Goal: Task Accomplishment & Management: Complete application form

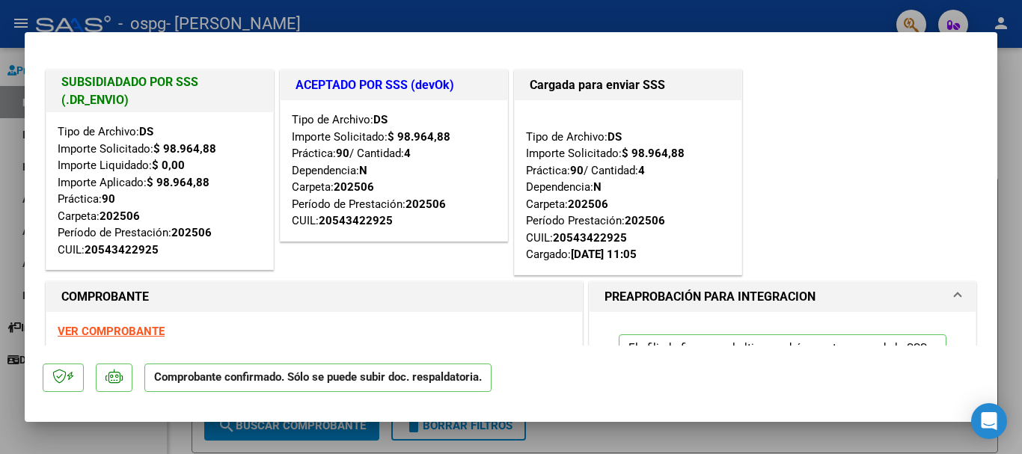
click at [1014, 141] on div at bounding box center [511, 227] width 1022 height 454
type input "$ 0,00"
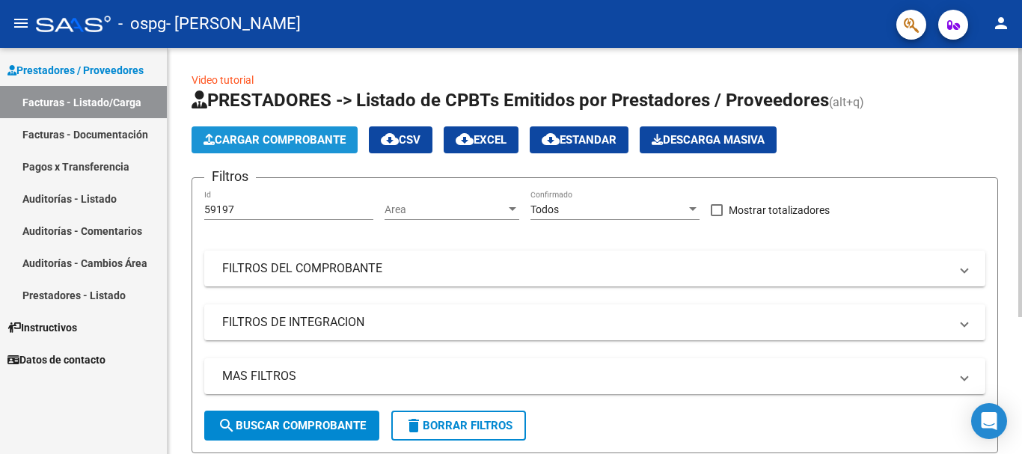
click at [328, 137] on span "Cargar Comprobante" at bounding box center [274, 139] width 142 height 13
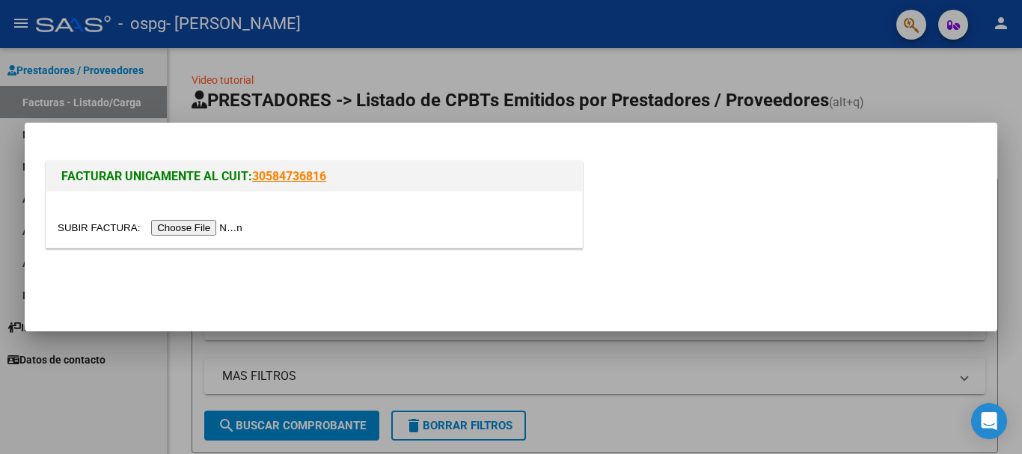
click at [215, 224] on input "file" at bounding box center [152, 228] width 189 height 16
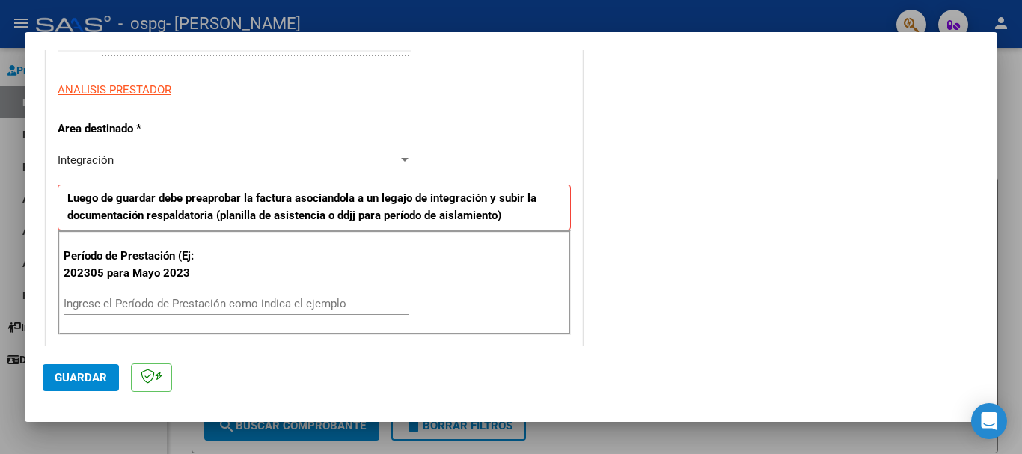
scroll to position [266, 0]
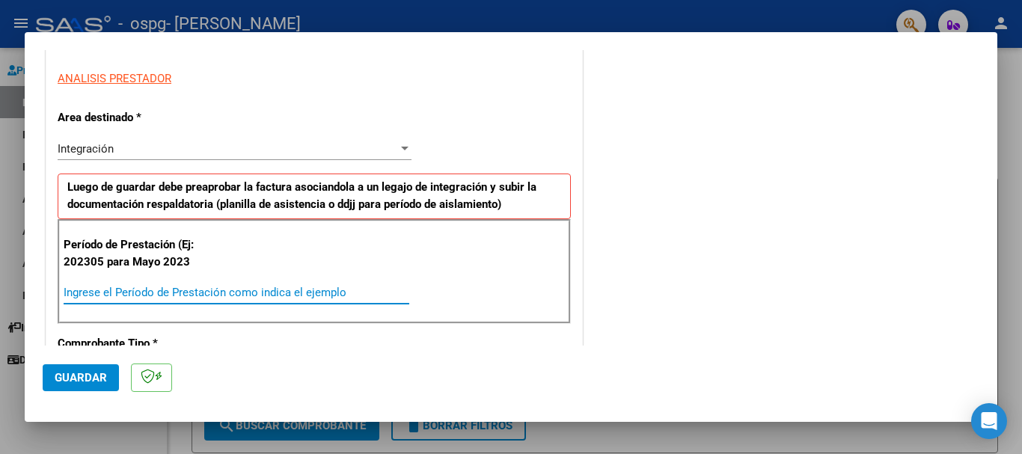
click at [116, 286] on input "Ingrese el Período de Prestación como indica el ejemplo" at bounding box center [237, 292] width 346 height 13
type input "202507"
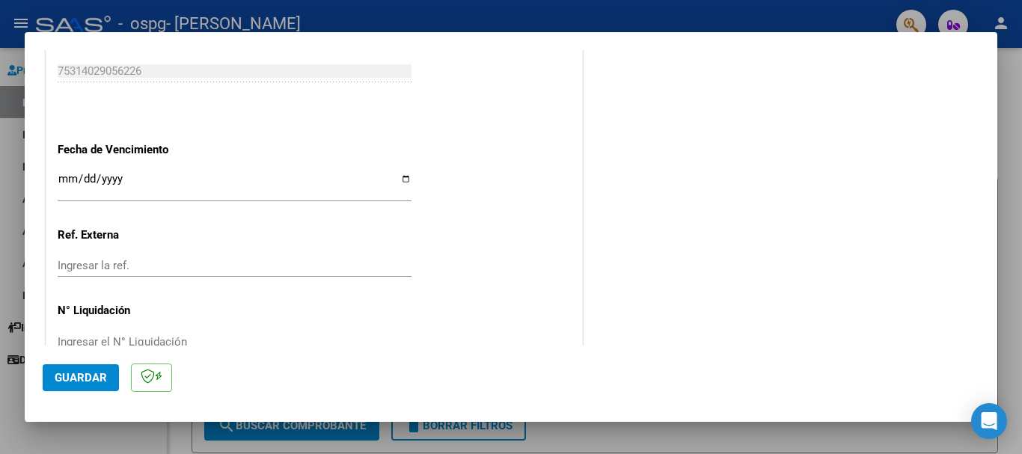
scroll to position [993, 0]
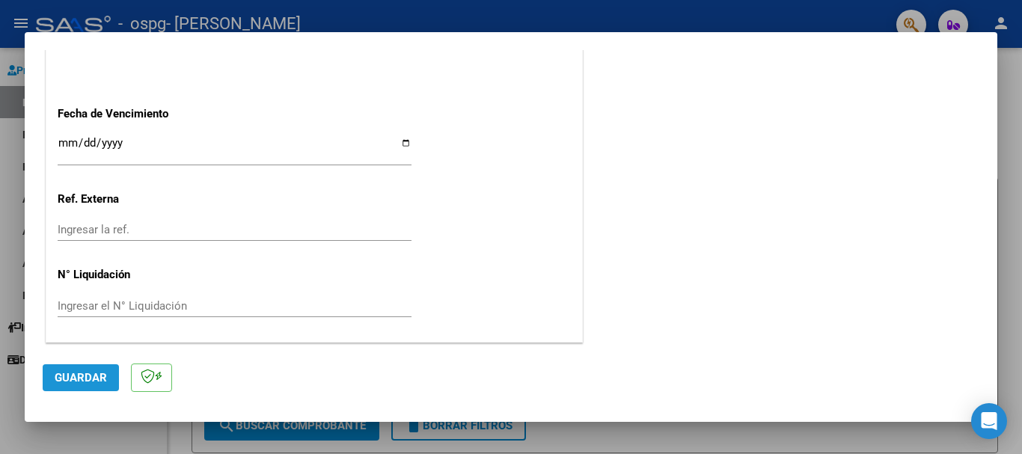
click at [73, 380] on span "Guardar" at bounding box center [81, 377] width 52 height 13
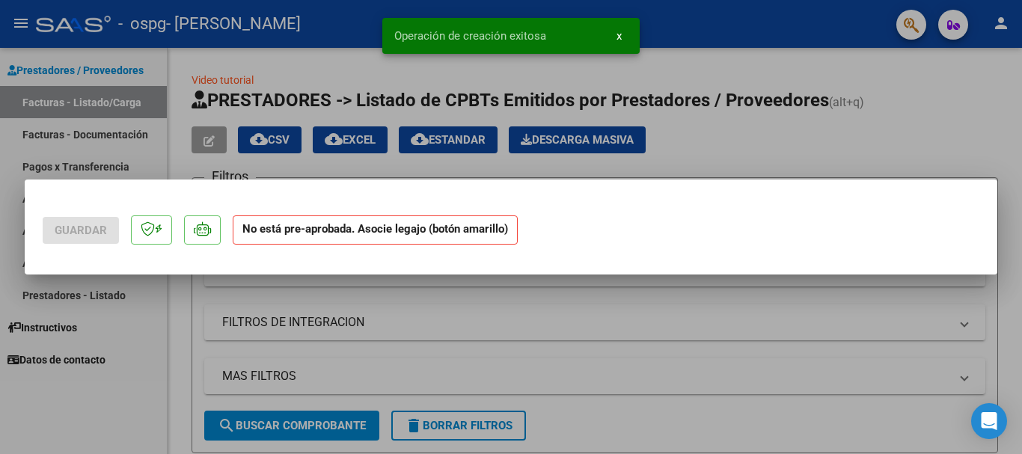
scroll to position [0, 0]
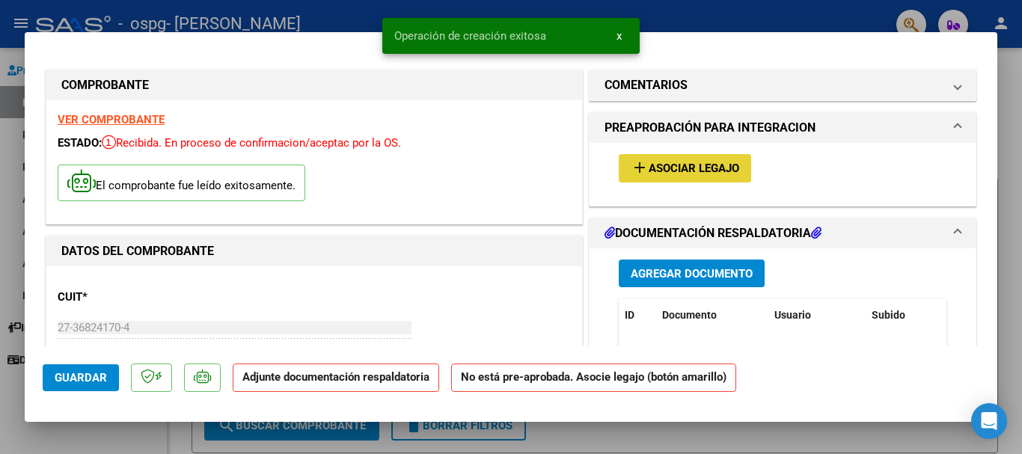
click at [721, 171] on span "Asociar Legajo" at bounding box center [694, 168] width 91 height 13
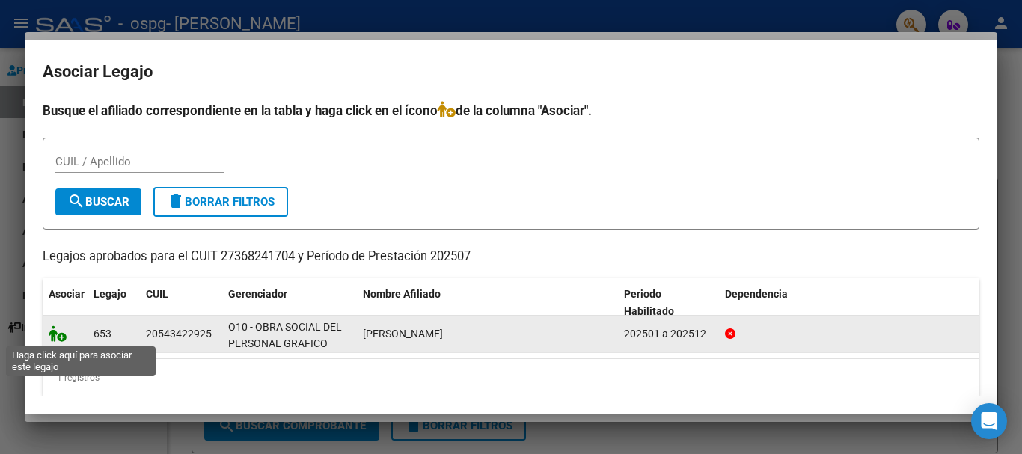
click at [64, 337] on icon at bounding box center [58, 333] width 18 height 16
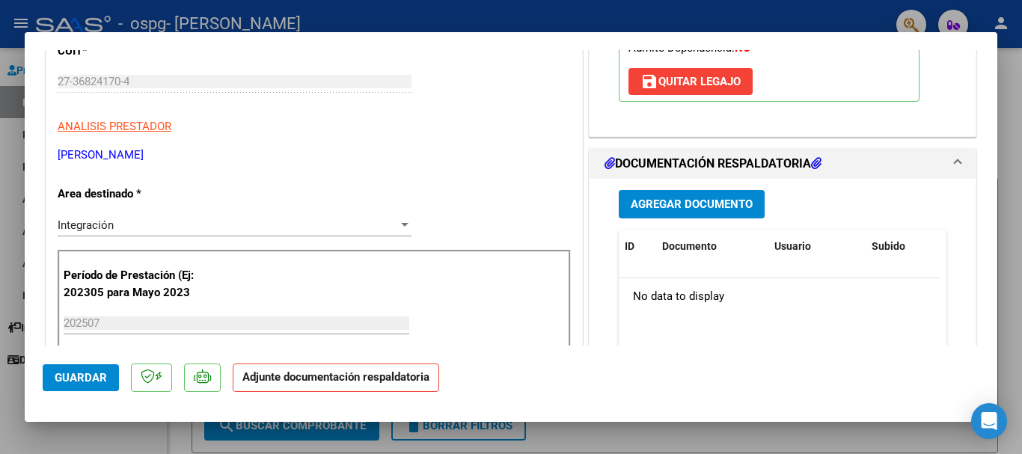
scroll to position [269, 0]
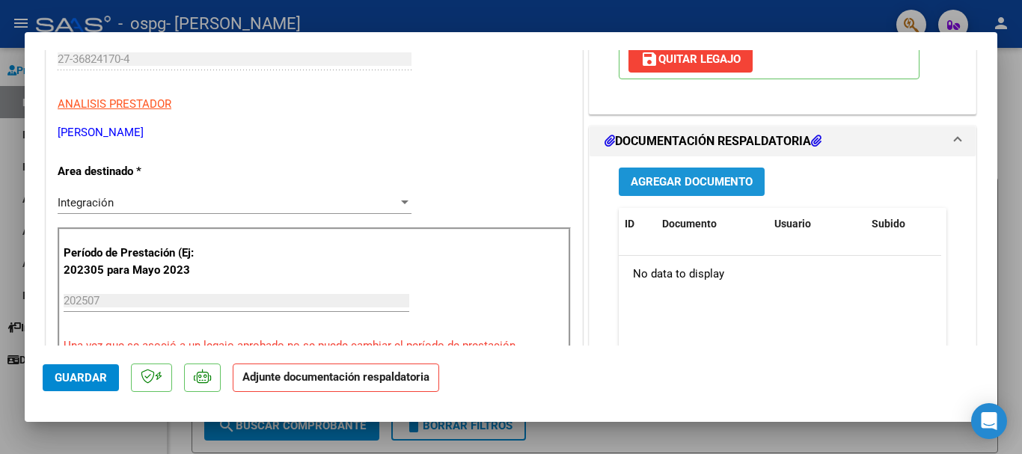
click at [678, 182] on span "Agregar Documento" at bounding box center [692, 182] width 122 height 13
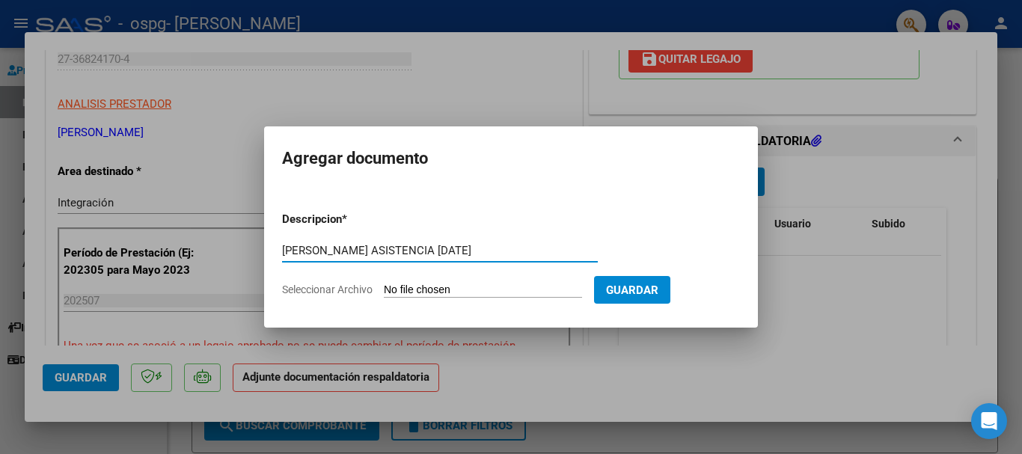
type input "BENICIO ASISTENCIA [DATE]"
click at [462, 293] on input "Seleccionar Archivo" at bounding box center [483, 291] width 198 height 14
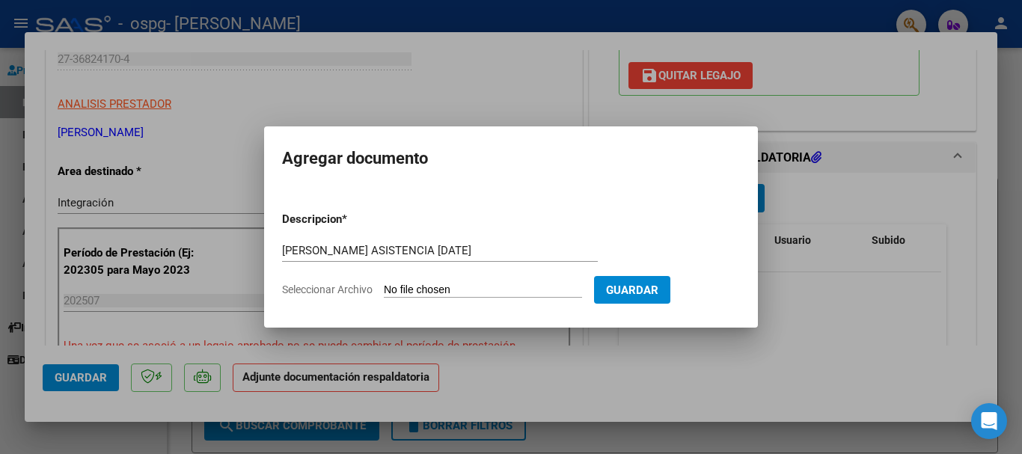
type input "C:\fakepath\BENICIO GOMEZ, ASISTENCIA JULIO 2025.pdf"
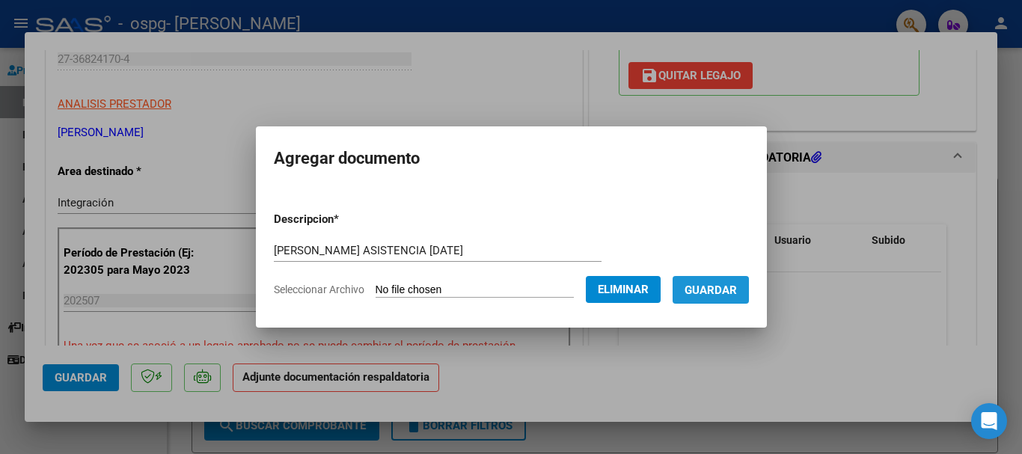
click at [737, 295] on span "Guardar" at bounding box center [710, 290] width 52 height 13
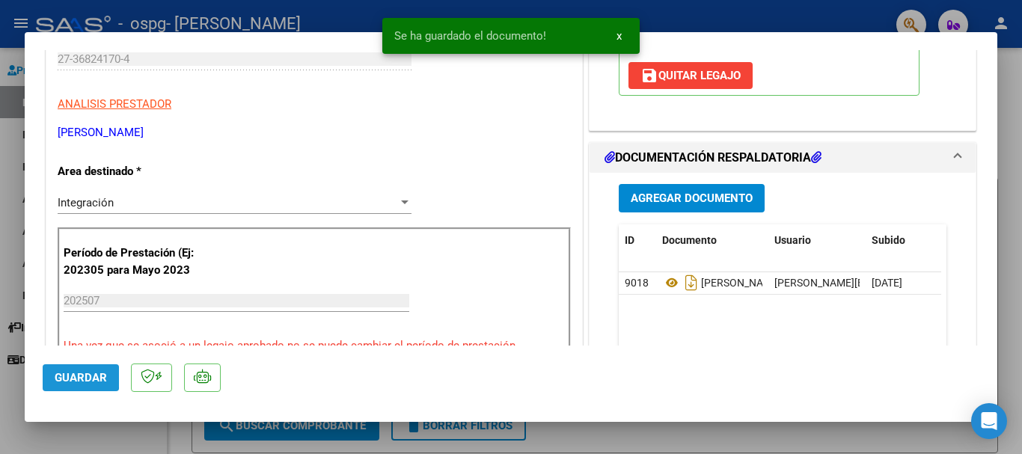
click at [73, 376] on span "Guardar" at bounding box center [81, 377] width 52 height 13
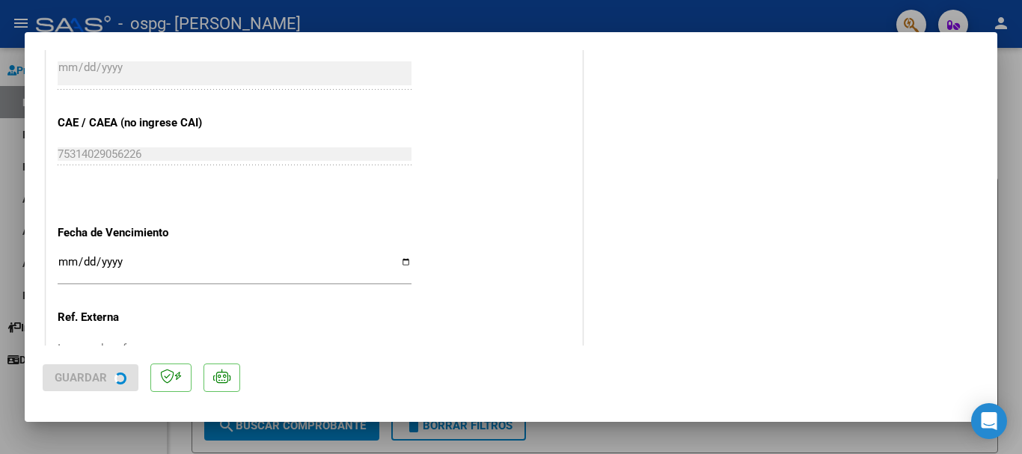
scroll to position [1044, 0]
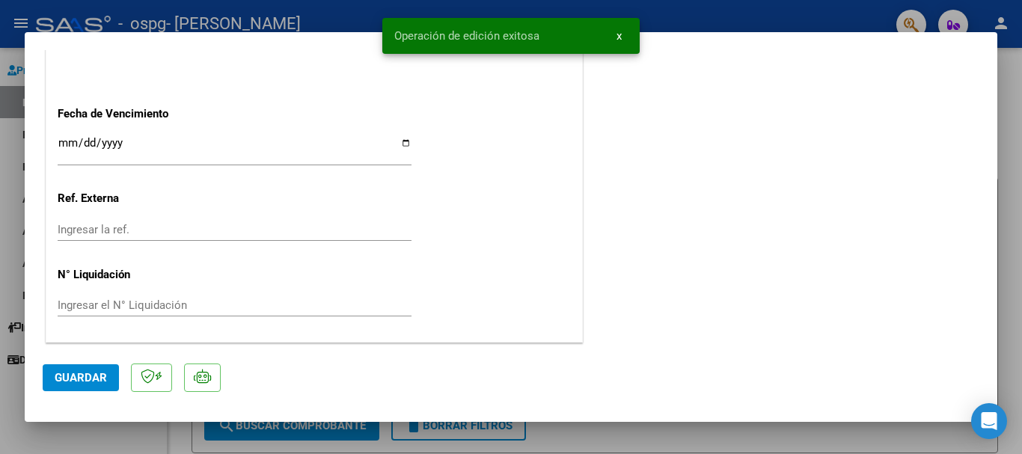
click at [1019, 193] on div at bounding box center [511, 227] width 1022 height 454
type input "$ 0,00"
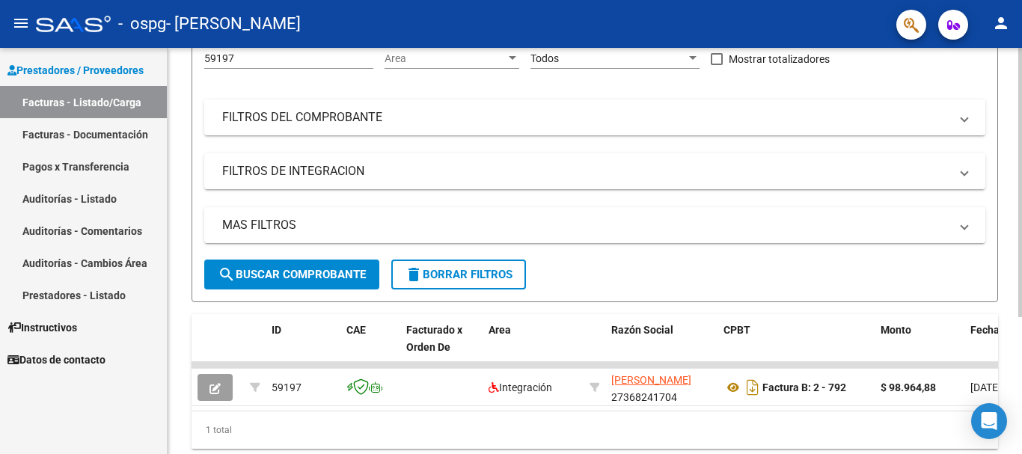
scroll to position [206, 0]
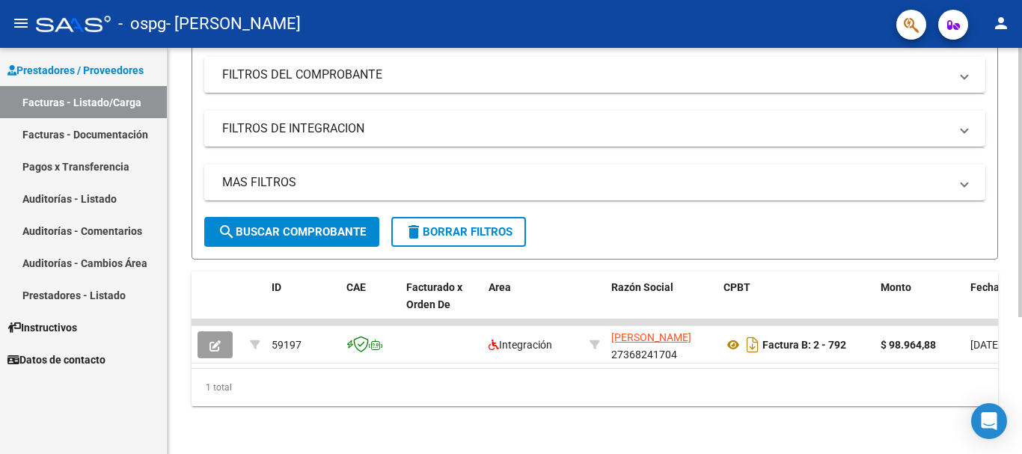
click at [1019, 348] on div at bounding box center [1020, 319] width 4 height 269
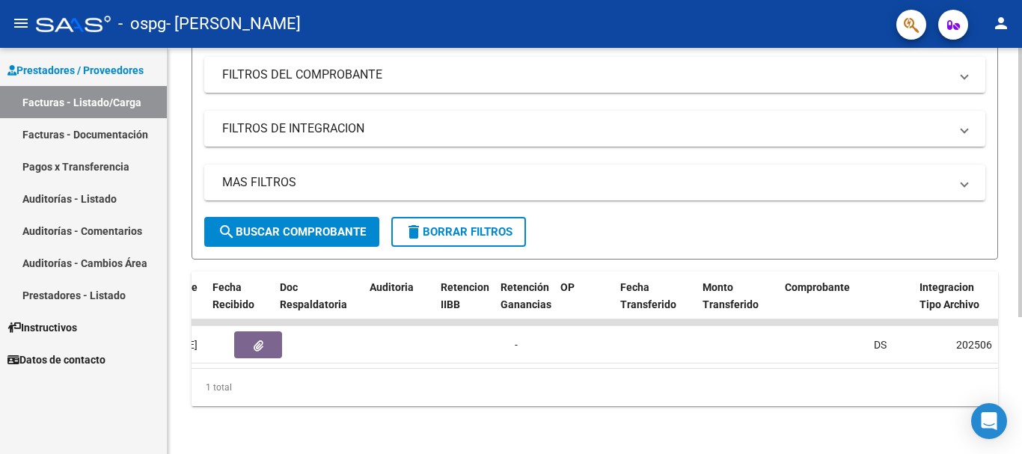
scroll to position [0, 0]
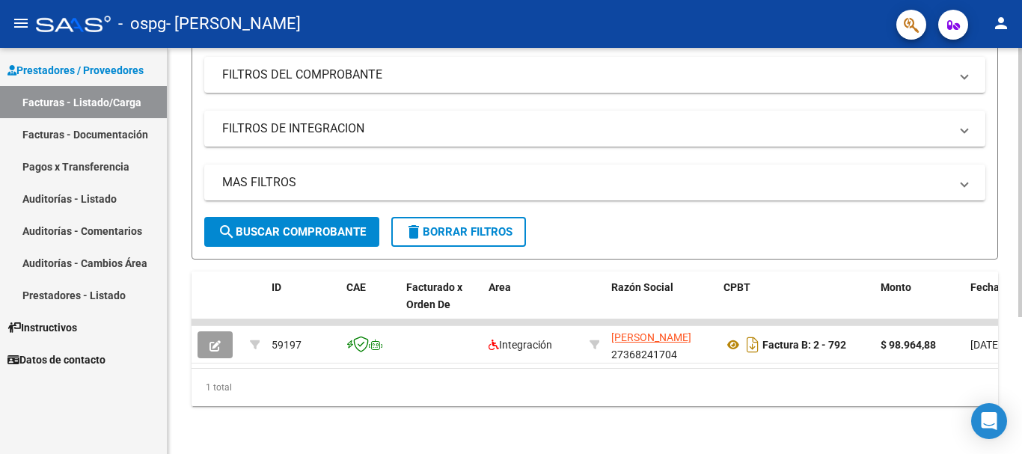
click at [1020, 419] on div at bounding box center [1020, 319] width 4 height 269
click at [1021, 258] on div at bounding box center [1020, 319] width 4 height 269
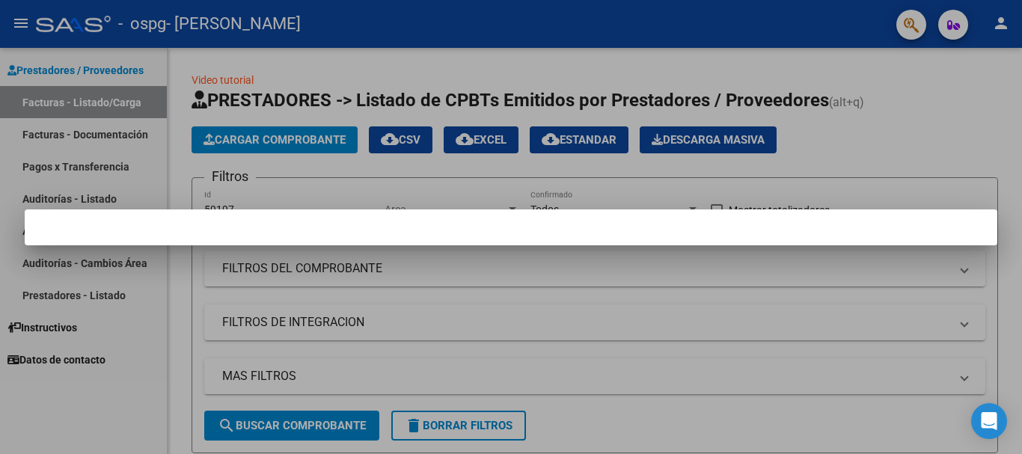
click at [993, 134] on div at bounding box center [511, 227] width 1022 height 454
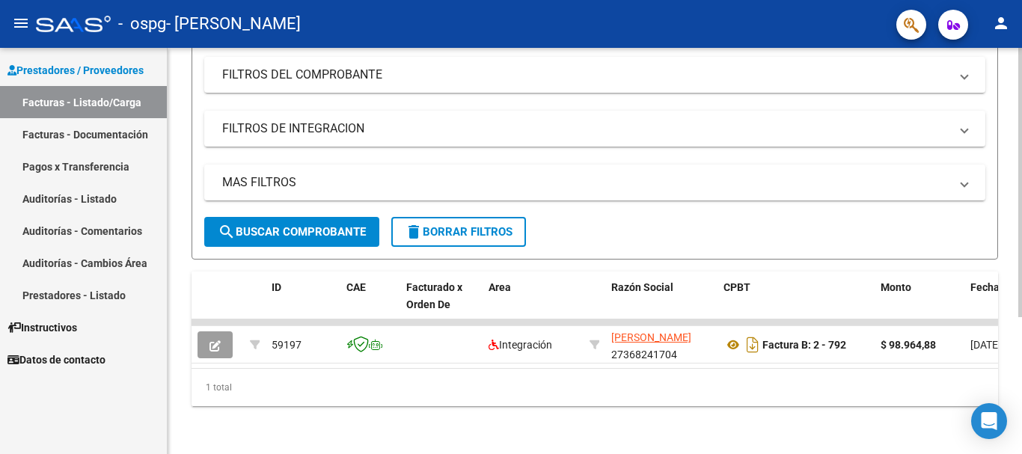
scroll to position [206, 0]
click at [1021, 280] on div at bounding box center [1020, 319] width 4 height 269
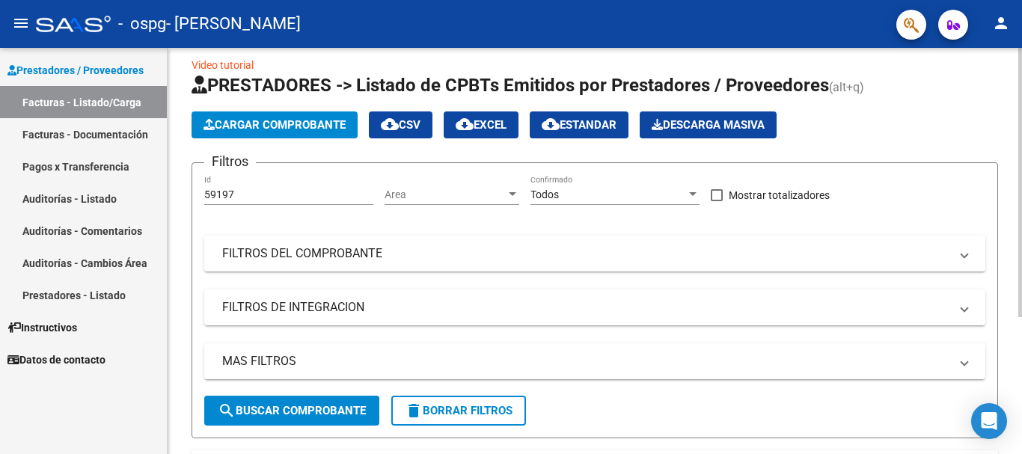
scroll to position [0, 0]
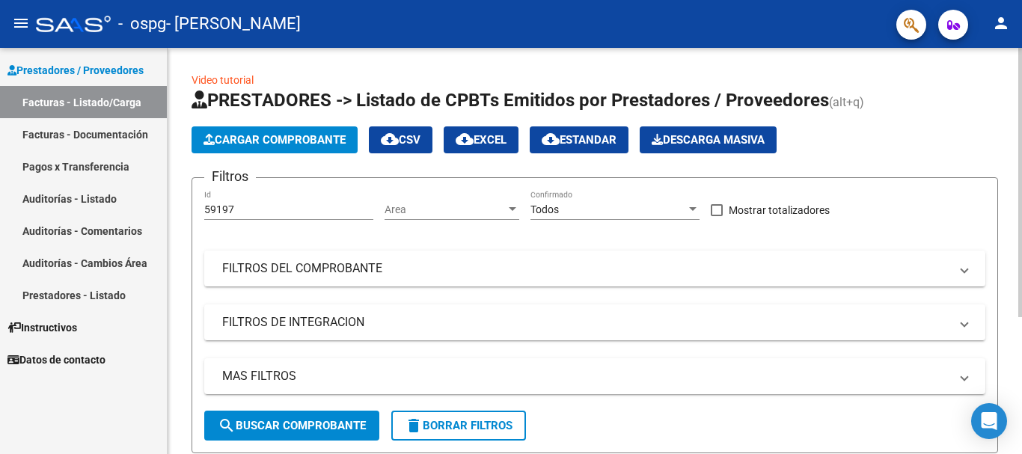
click at [998, 150] on div "Video tutorial PRESTADORES -> Listado de CPBTs Emitidos por Prestadores / Prove…" at bounding box center [597, 348] width 858 height 600
click at [272, 150] on button "Cargar Comprobante" at bounding box center [274, 139] width 166 height 27
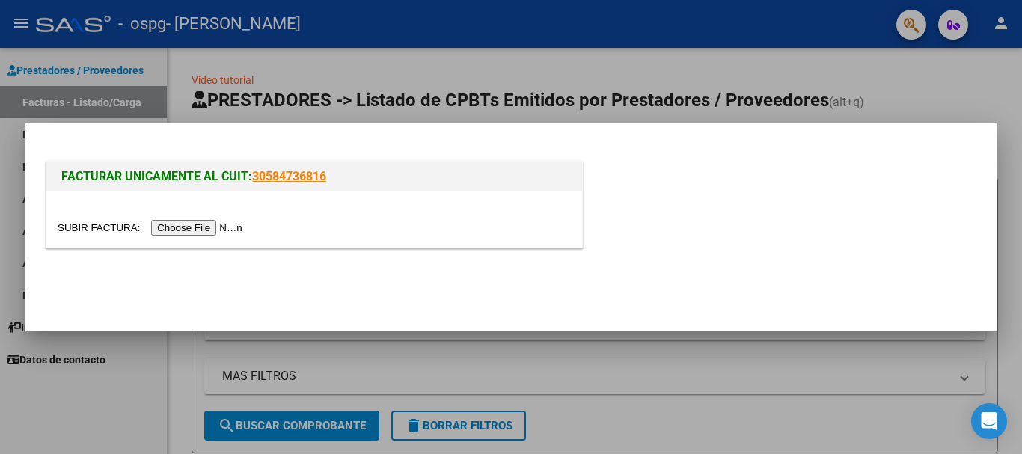
click at [227, 224] on input "file" at bounding box center [152, 228] width 189 height 16
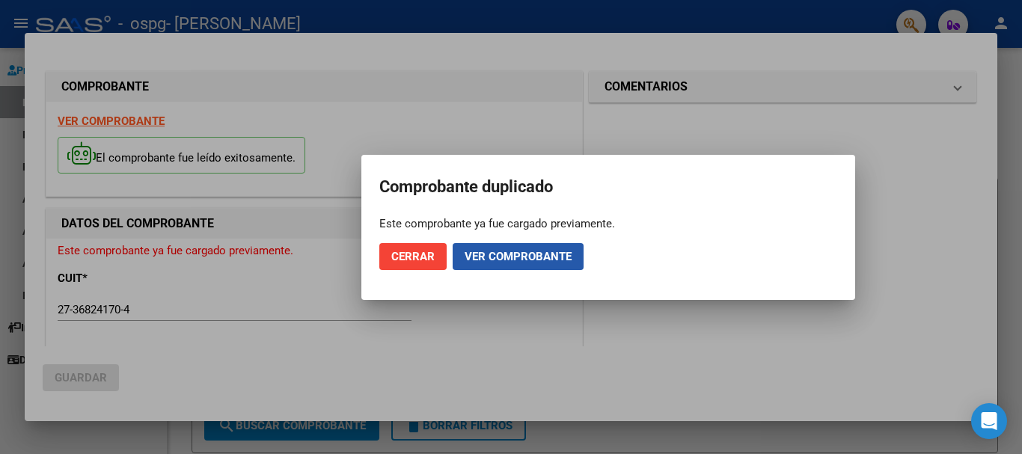
click at [542, 254] on span "Ver comprobante" at bounding box center [518, 256] width 107 height 13
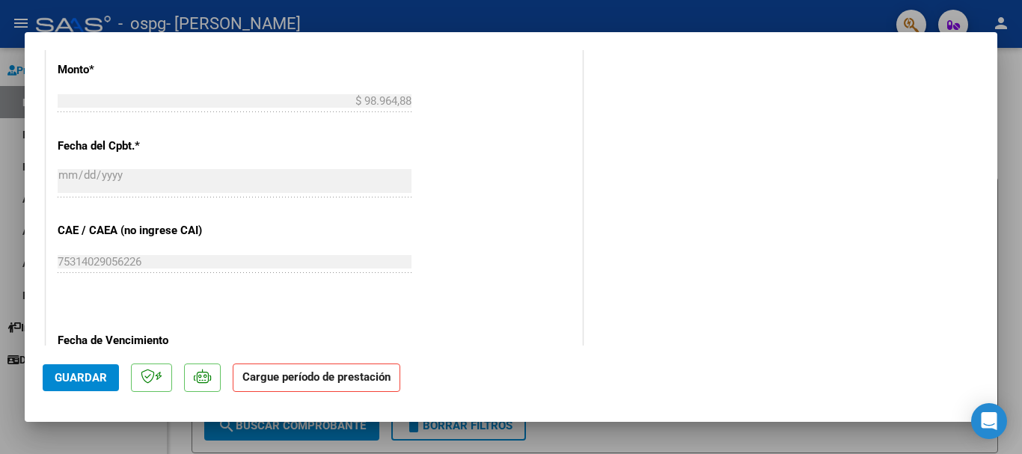
scroll to position [1017, 0]
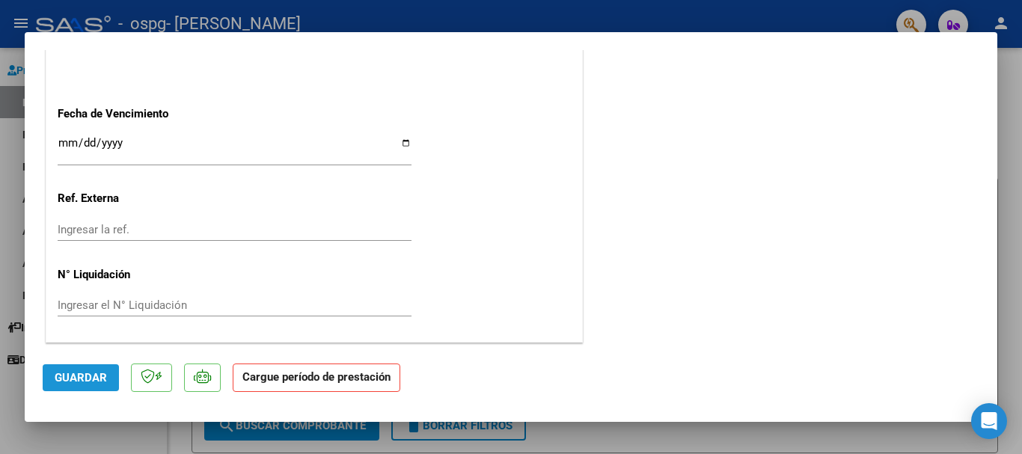
click at [88, 372] on span "Guardar" at bounding box center [81, 377] width 52 height 13
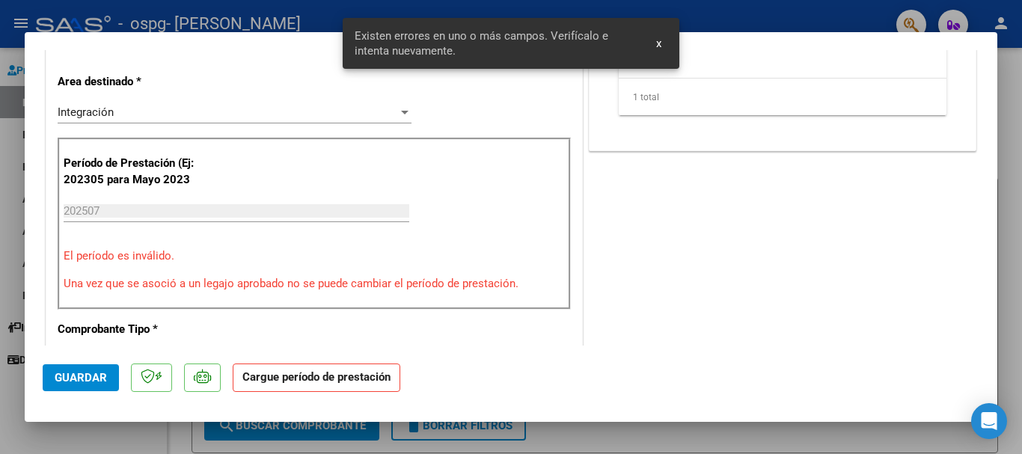
scroll to position [301, 0]
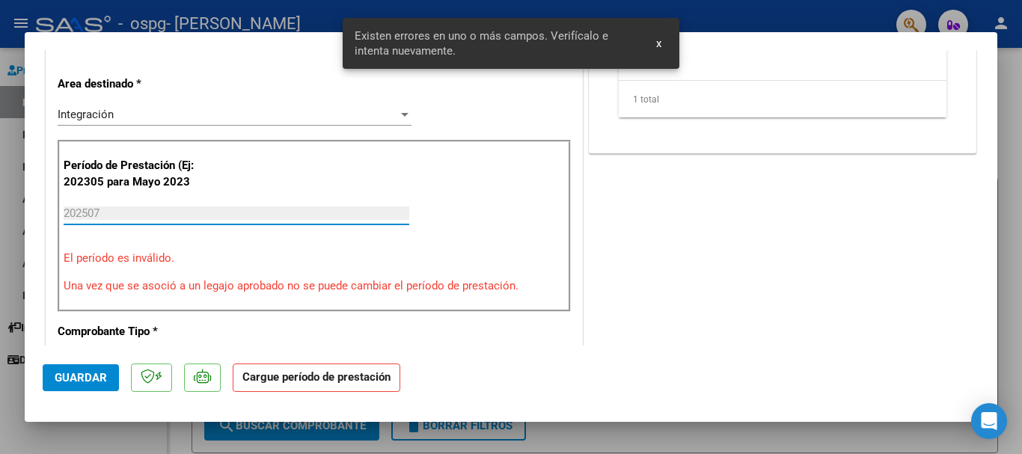
click at [146, 206] on input "202507" at bounding box center [237, 212] width 346 height 13
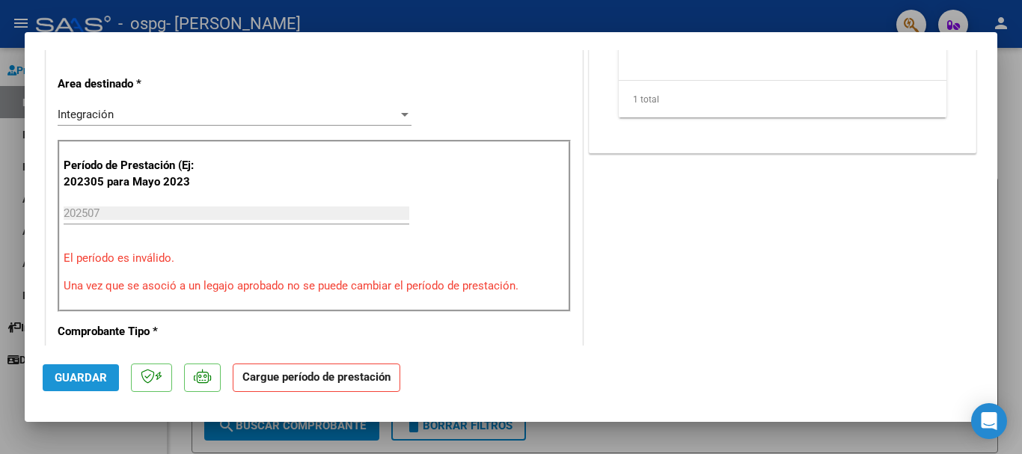
click at [63, 381] on span "Guardar" at bounding box center [81, 377] width 52 height 13
click at [656, 40] on mat-dialog-container "COMPROBANTE VER COMPROBANTE ESTADO: Recibida. En proceso de confirmacion/acepta…" at bounding box center [511, 227] width 972 height 390
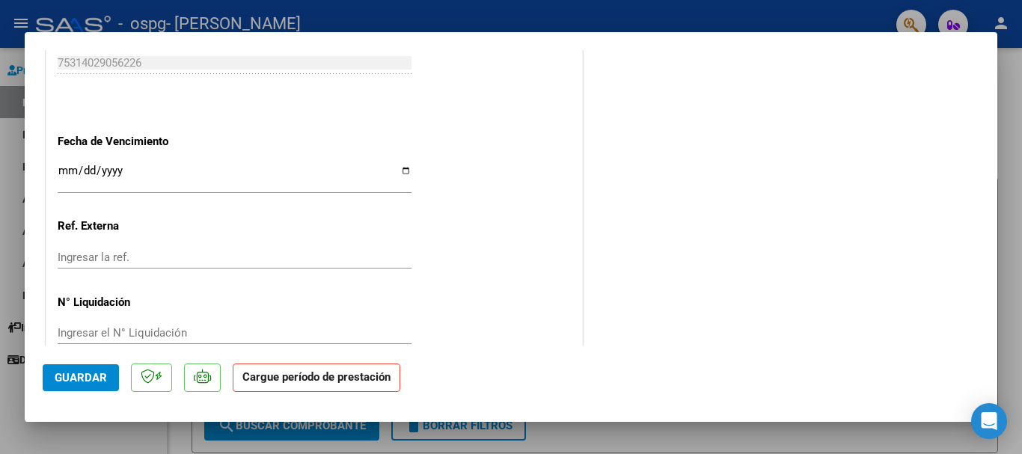
scroll to position [1017, 0]
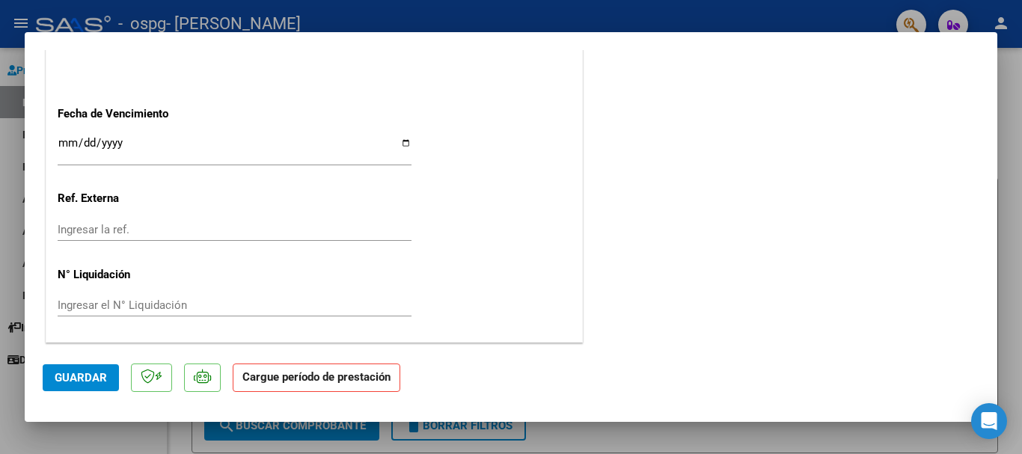
click at [1009, 354] on div at bounding box center [511, 227] width 1022 height 454
type input "$ 0,00"
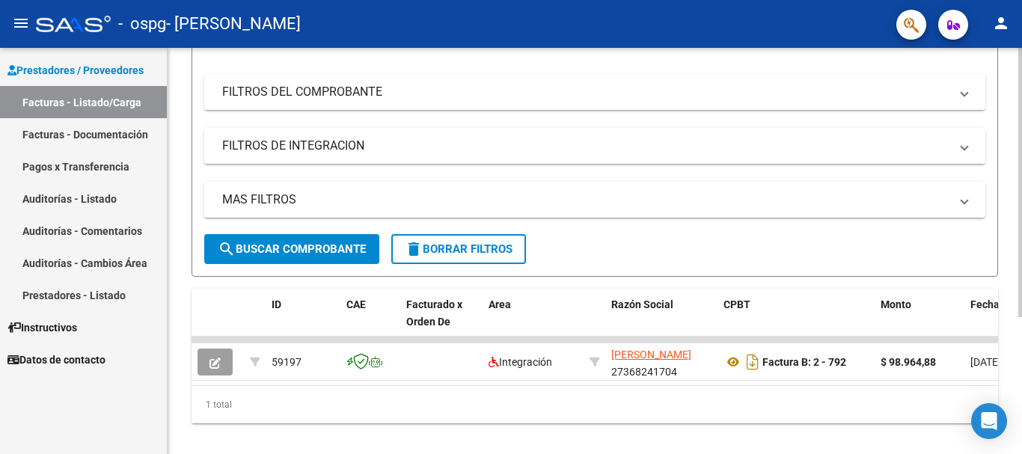
scroll to position [206, 0]
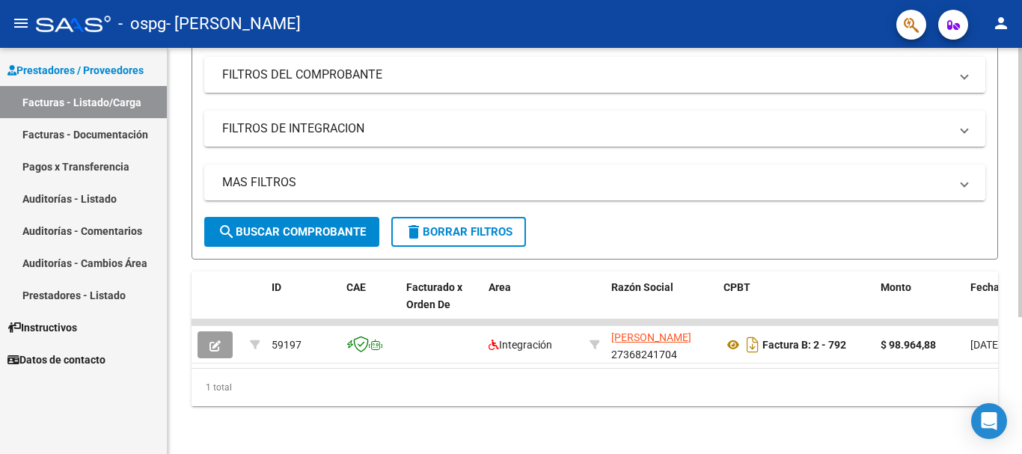
click at [1011, 375] on div "Video tutorial PRESTADORES -> Listado de CPBTs Emitidos por Prestadores / Prove…" at bounding box center [597, 154] width 858 height 600
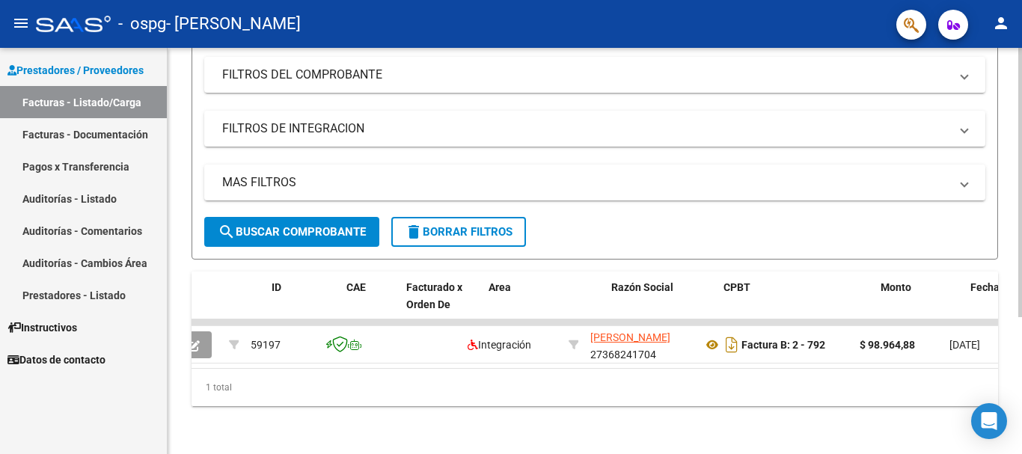
scroll to position [0, 0]
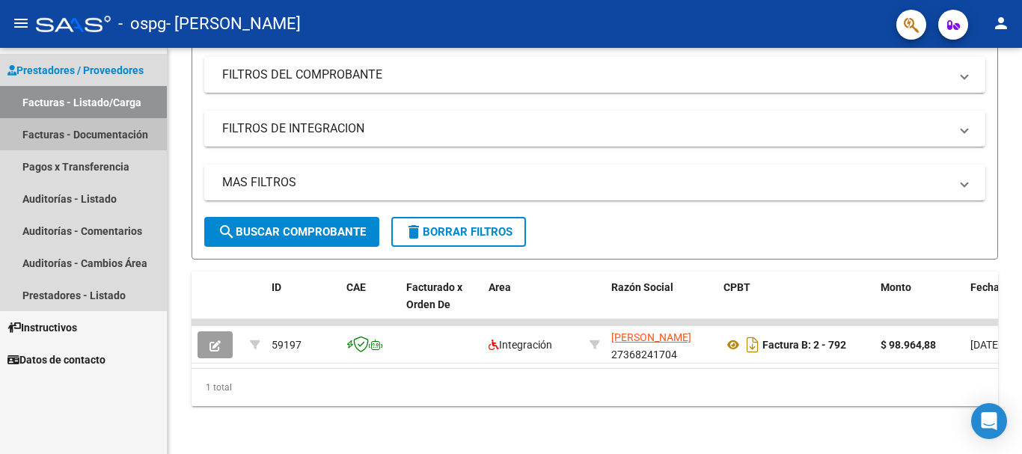
click at [88, 126] on link "Facturas - Documentación" at bounding box center [83, 134] width 167 height 32
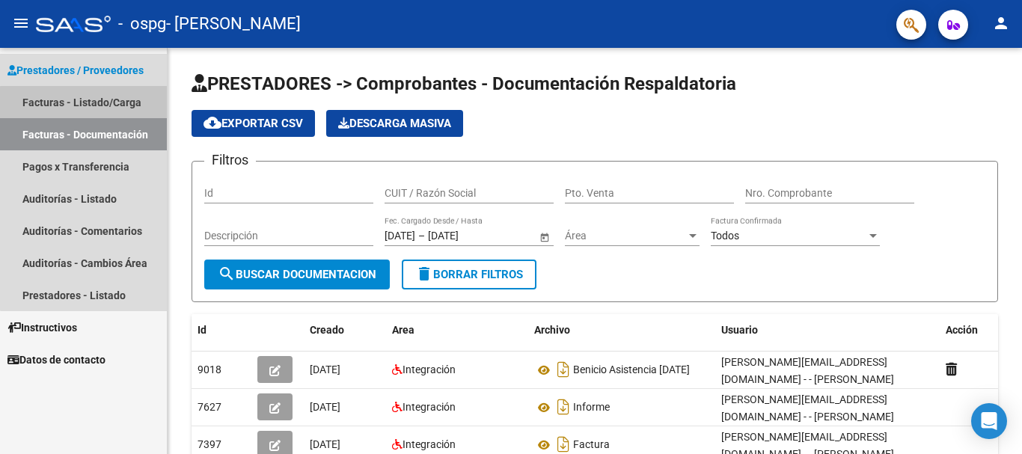
click at [88, 115] on link "Facturas - Listado/Carga" at bounding box center [83, 102] width 167 height 32
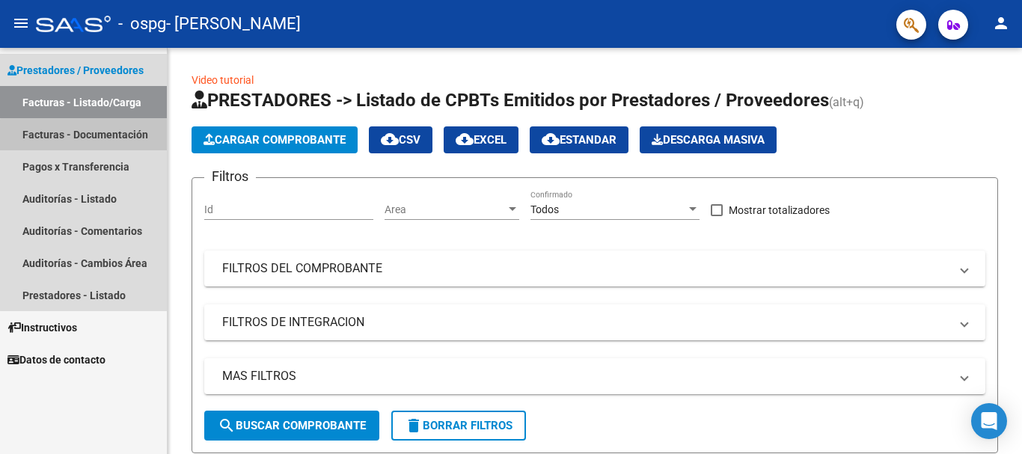
click at [85, 135] on link "Facturas - Documentación" at bounding box center [83, 134] width 167 height 32
